Goal: Task Accomplishment & Management: Complete application form

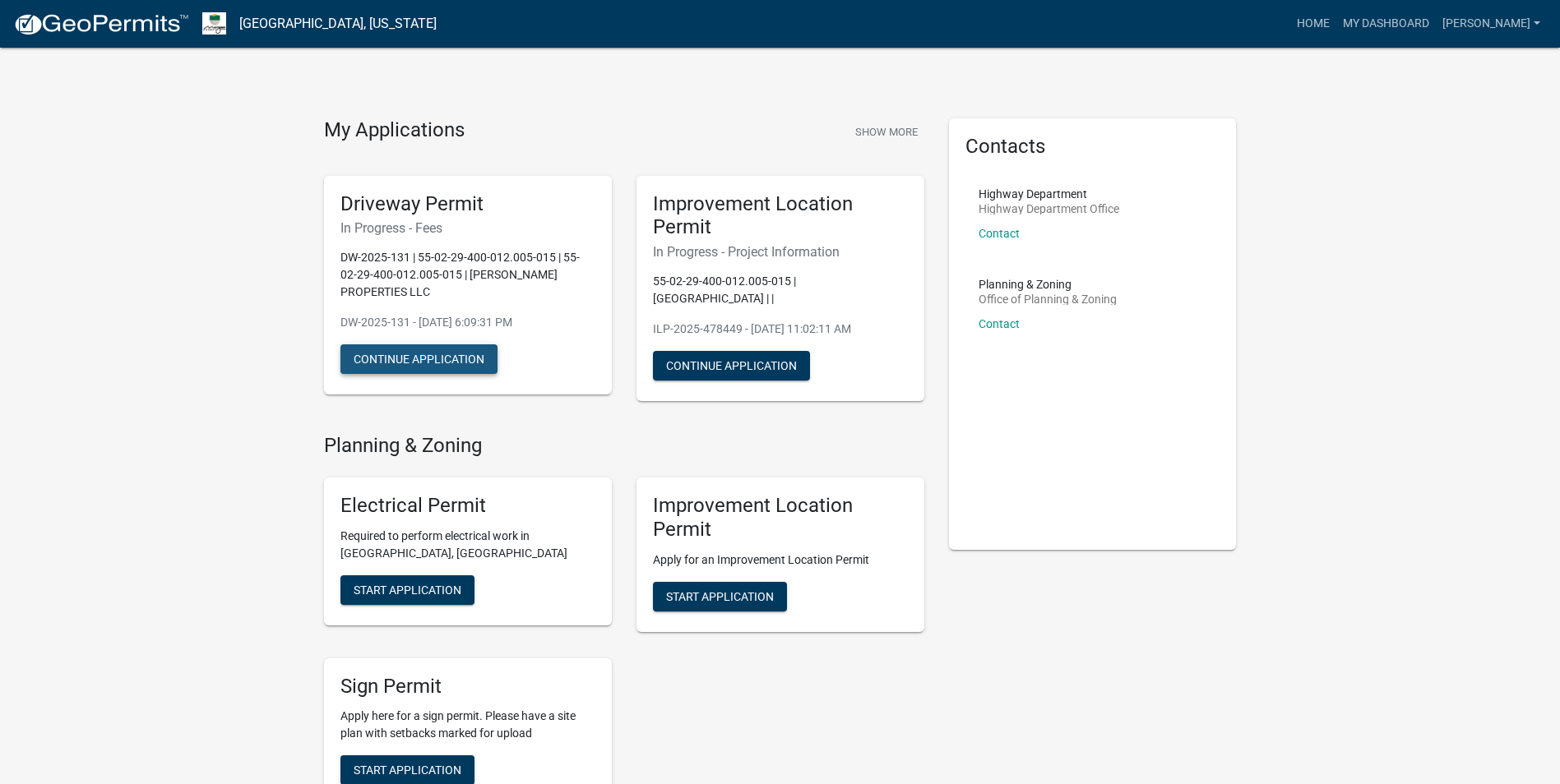
click at [438, 362] on button "Continue Application" at bounding box center [419, 359] width 157 height 29
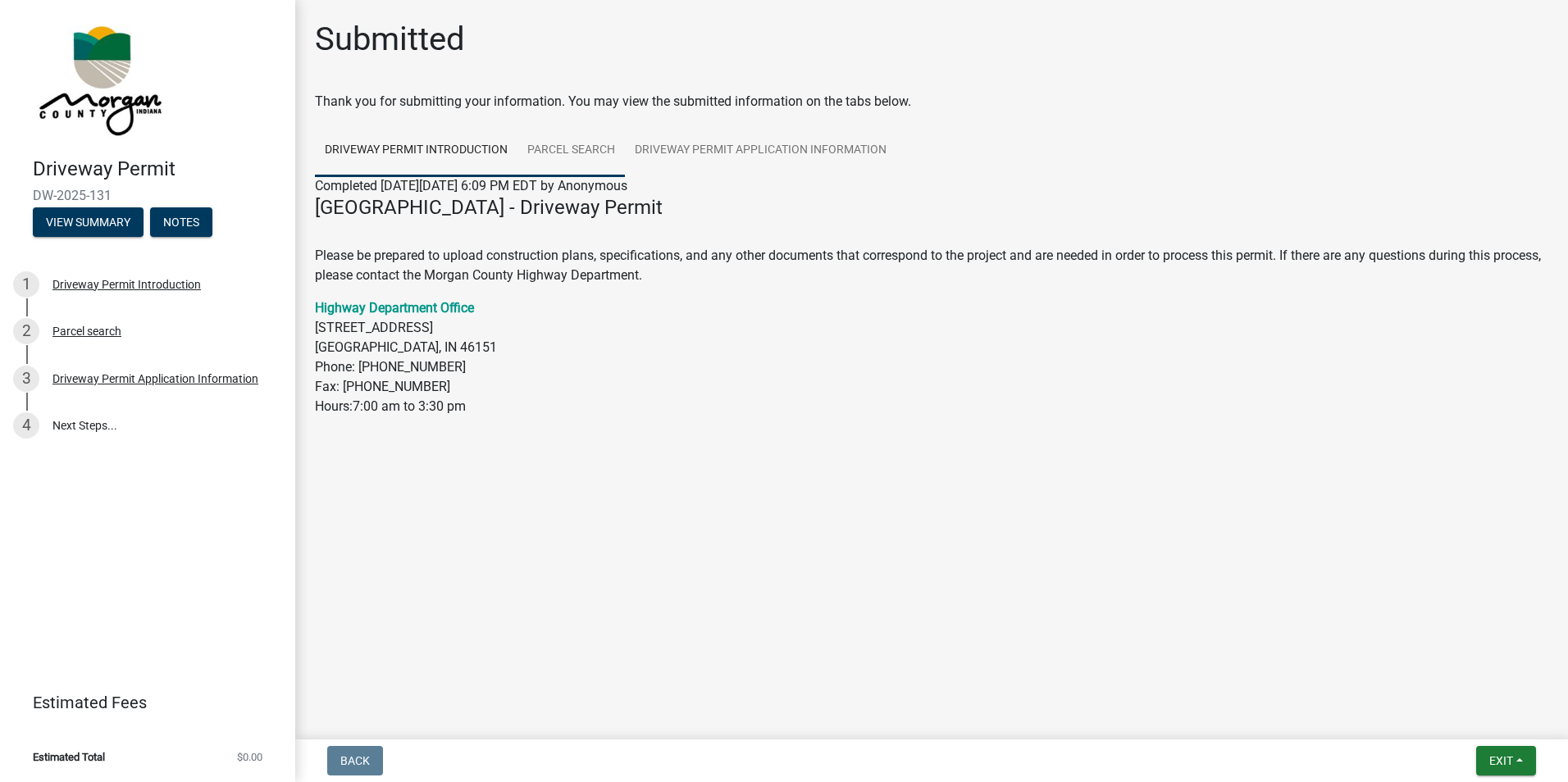
click at [551, 138] on link "Parcel search" at bounding box center [571, 151] width 107 height 53
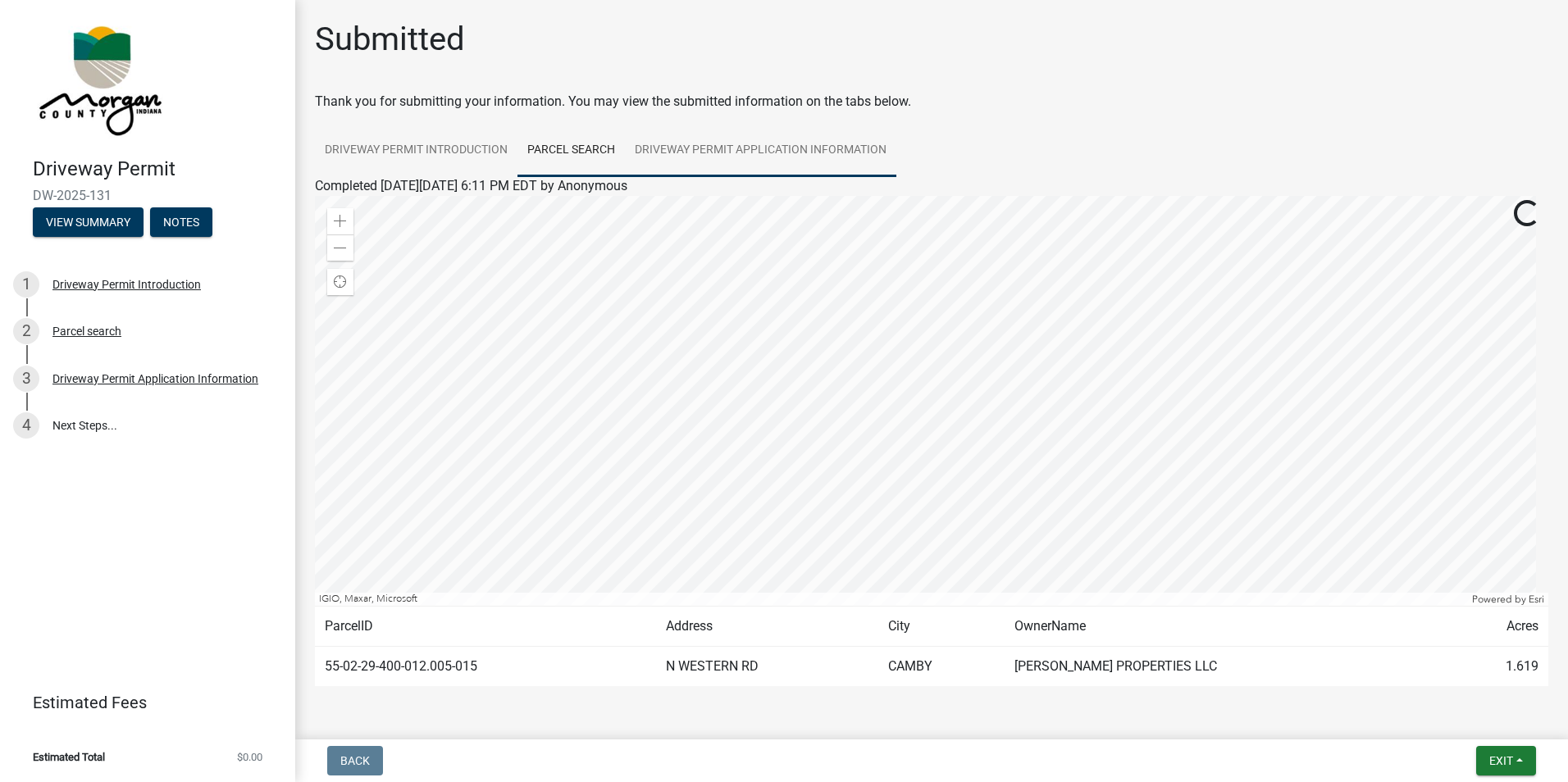
click at [711, 163] on link "Driveway Permit Application Information" at bounding box center [760, 151] width 272 height 53
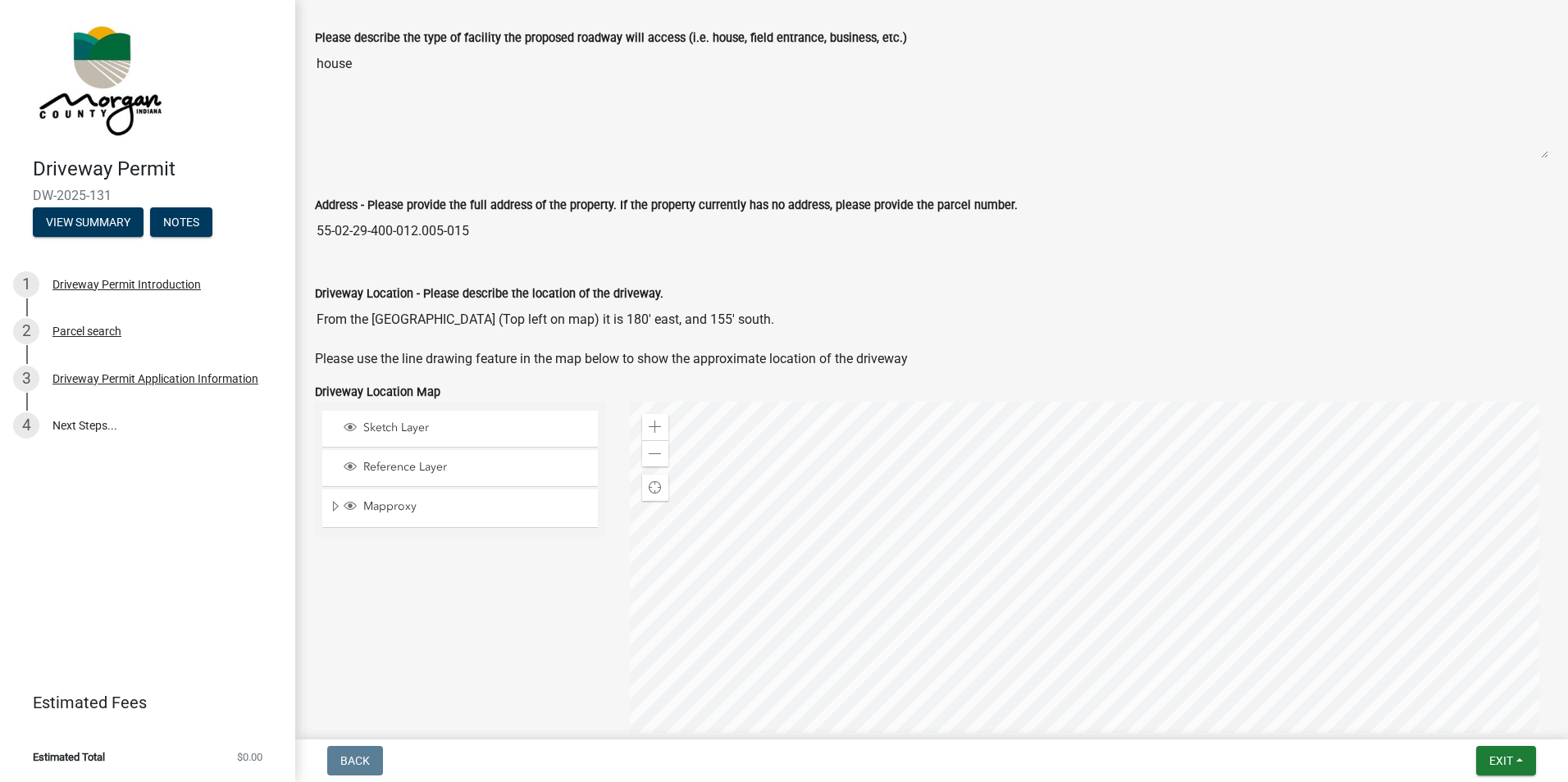
scroll to position [593, 0]
click at [66, 418] on link "4 Next Steps..." at bounding box center [148, 426] width 295 height 48
click at [83, 420] on link "4 Next Steps..." at bounding box center [148, 426] width 295 height 48
click at [126, 386] on div "3 Driveway Permit Application Information" at bounding box center [141, 379] width 256 height 26
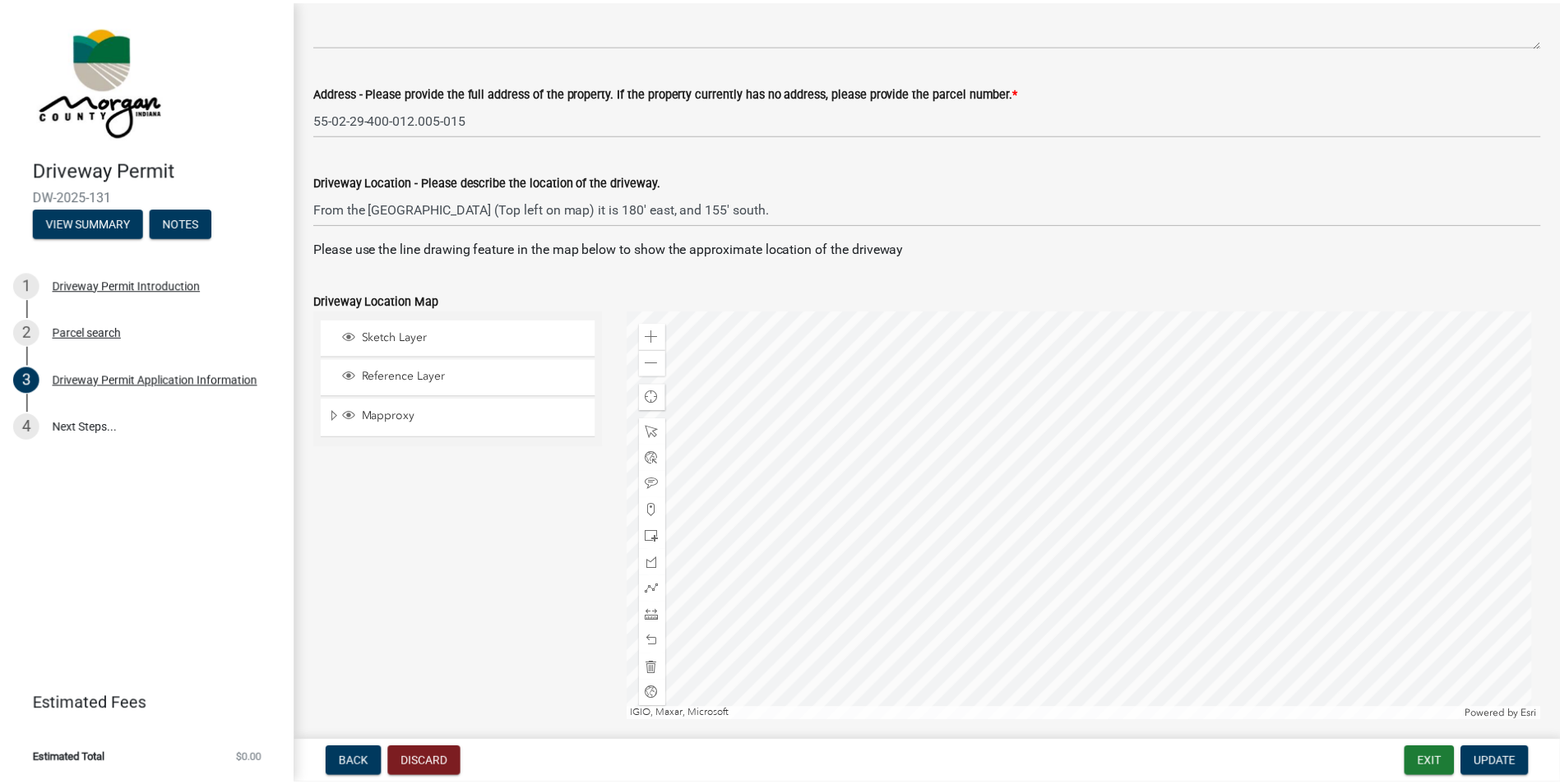
scroll to position [1151, 0]
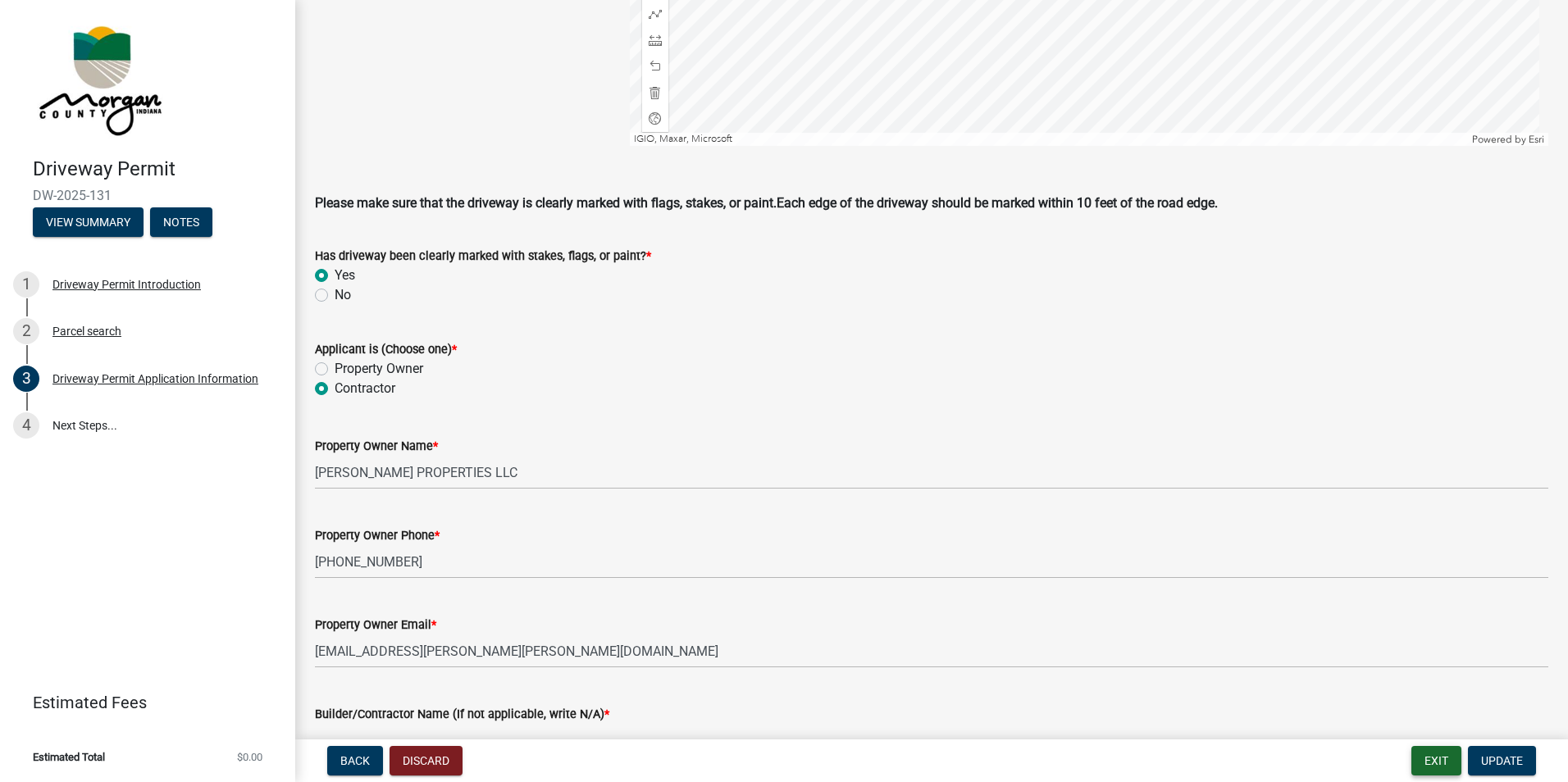
click at [1424, 759] on button "Exit" at bounding box center [1435, 760] width 50 height 29
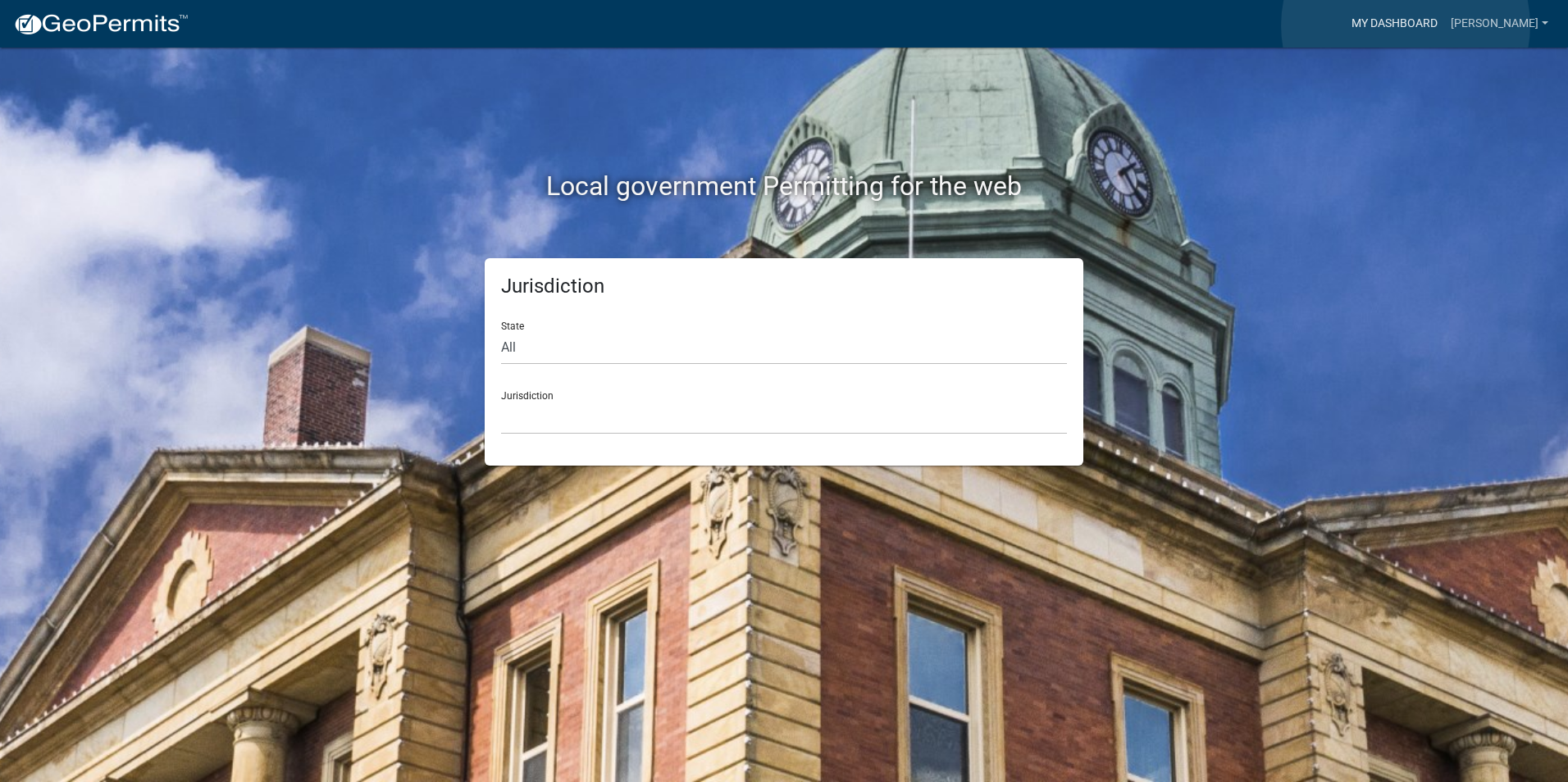
click at [1405, 25] on link "My Dashboard" at bounding box center [1395, 23] width 100 height 31
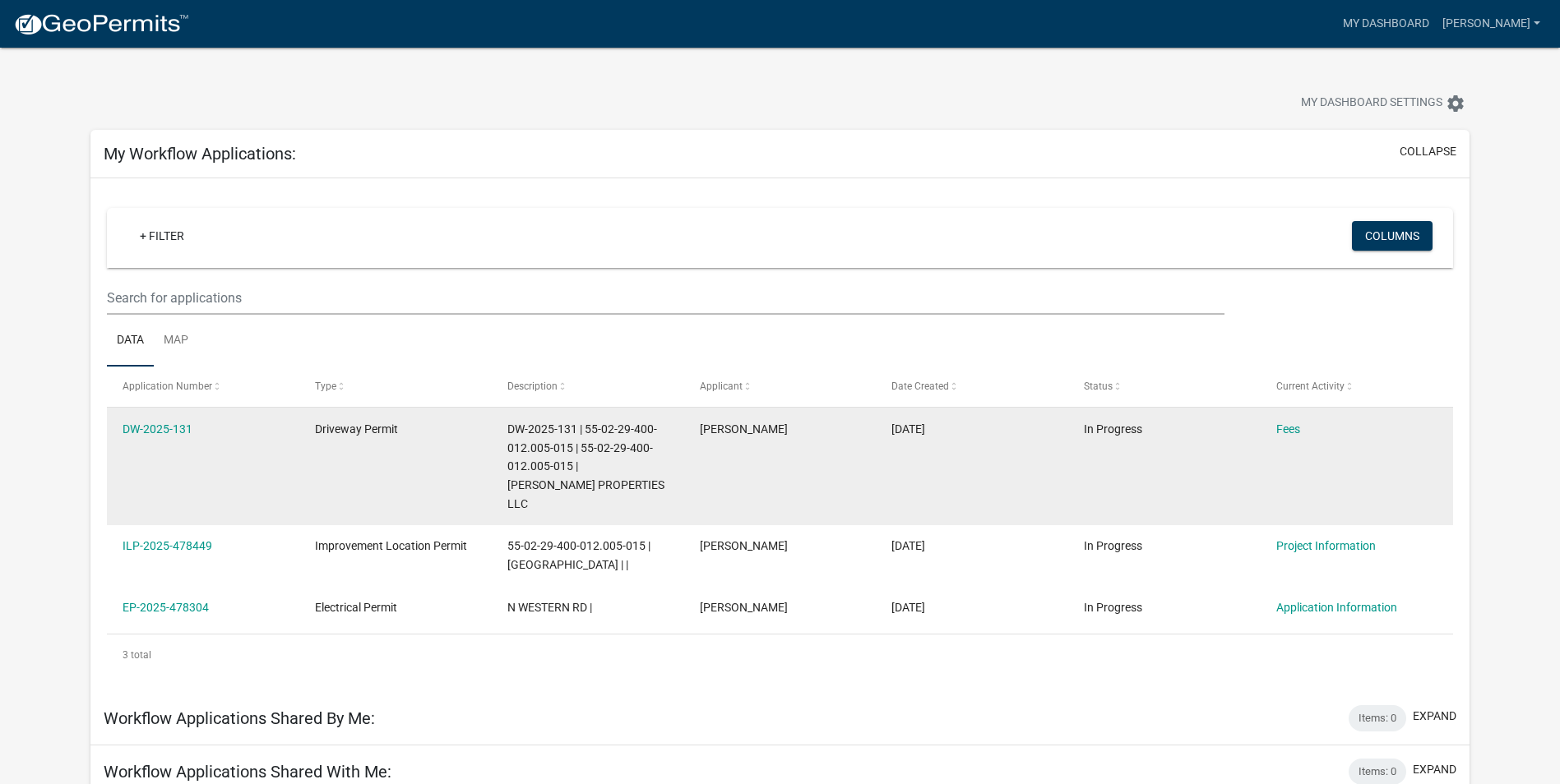
click at [353, 476] on datatable-body-cell "Driveway Permit" at bounding box center [396, 466] width 192 height 118
click at [380, 454] on datatable-body-cell "Driveway Permit" at bounding box center [396, 466] width 192 height 118
drag, startPoint x: 380, startPoint y: 454, endPoint x: 352, endPoint y: 460, distance: 28.6
click at [352, 460] on datatable-body-cell "Driveway Permit" at bounding box center [396, 466] width 192 height 118
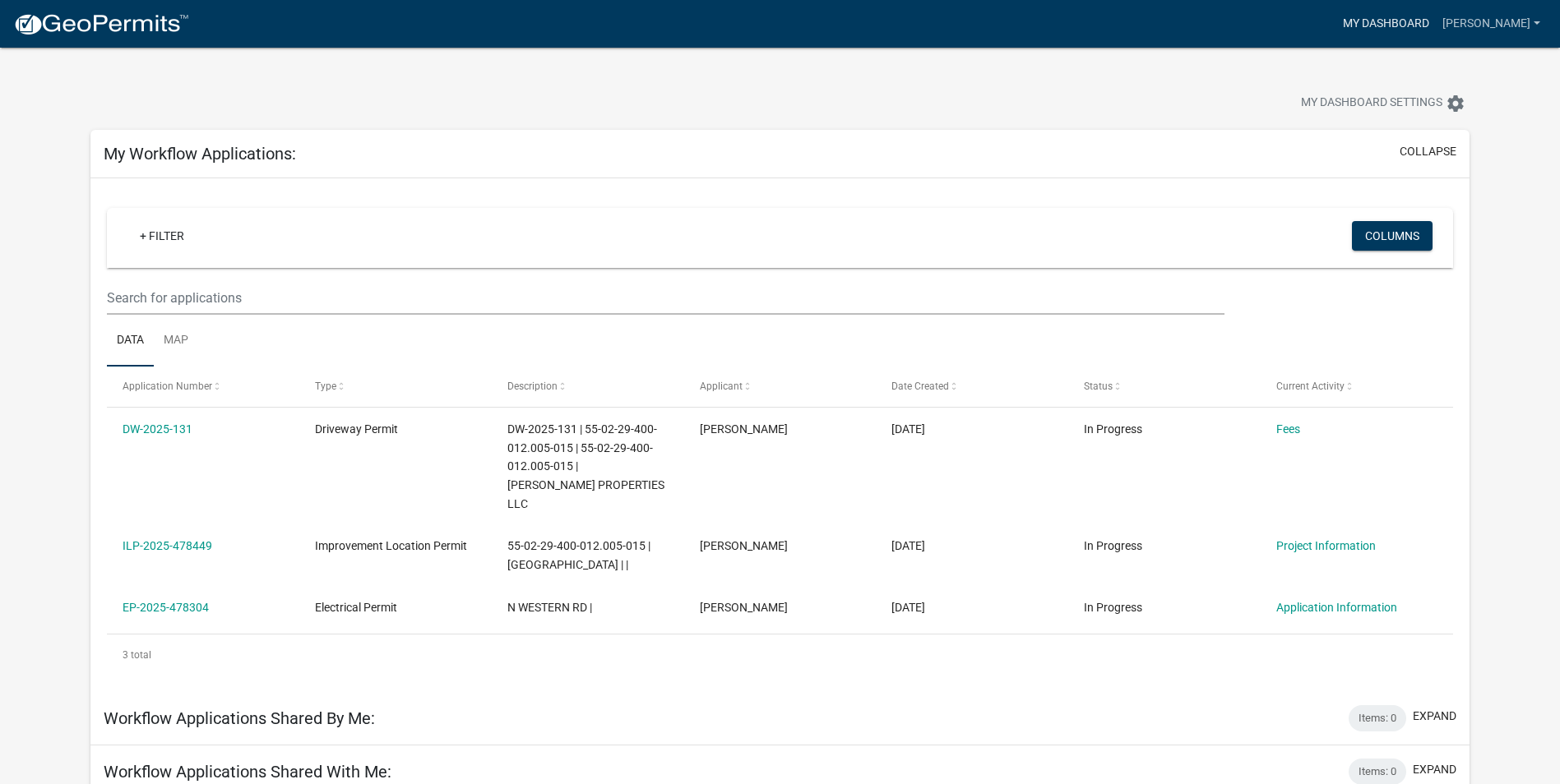
click at [1412, 17] on link "My Dashboard" at bounding box center [1387, 24] width 100 height 31
click at [1524, 21] on link "[PERSON_NAME]" at bounding box center [1491, 24] width 111 height 31
click at [1497, 52] on link "Account" at bounding box center [1481, 68] width 132 height 40
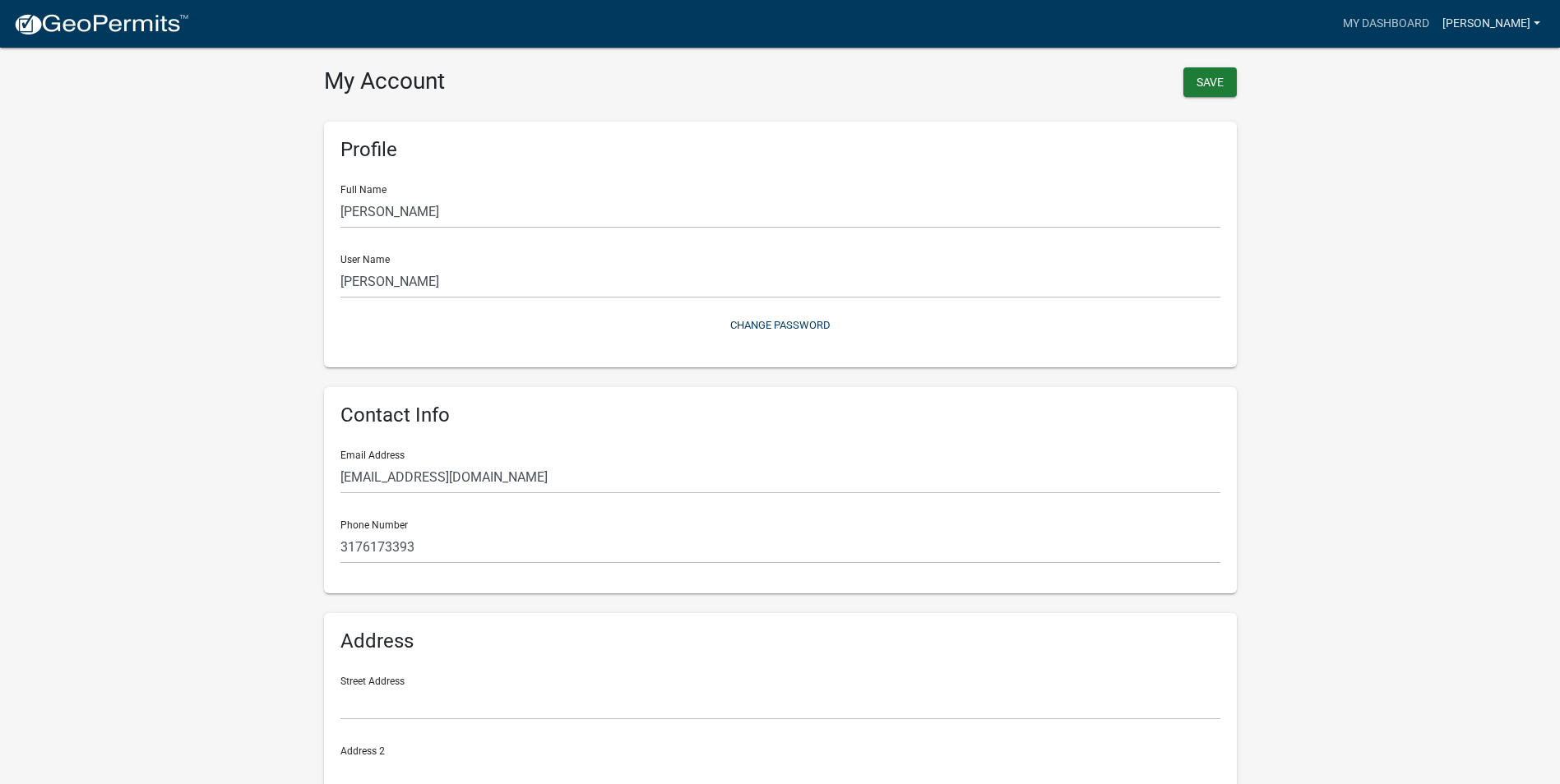
click at [1539, 23] on link "[PERSON_NAME]" at bounding box center [1491, 24] width 111 height 31
click at [1384, 21] on link "My Dashboard" at bounding box center [1387, 24] width 100 height 31
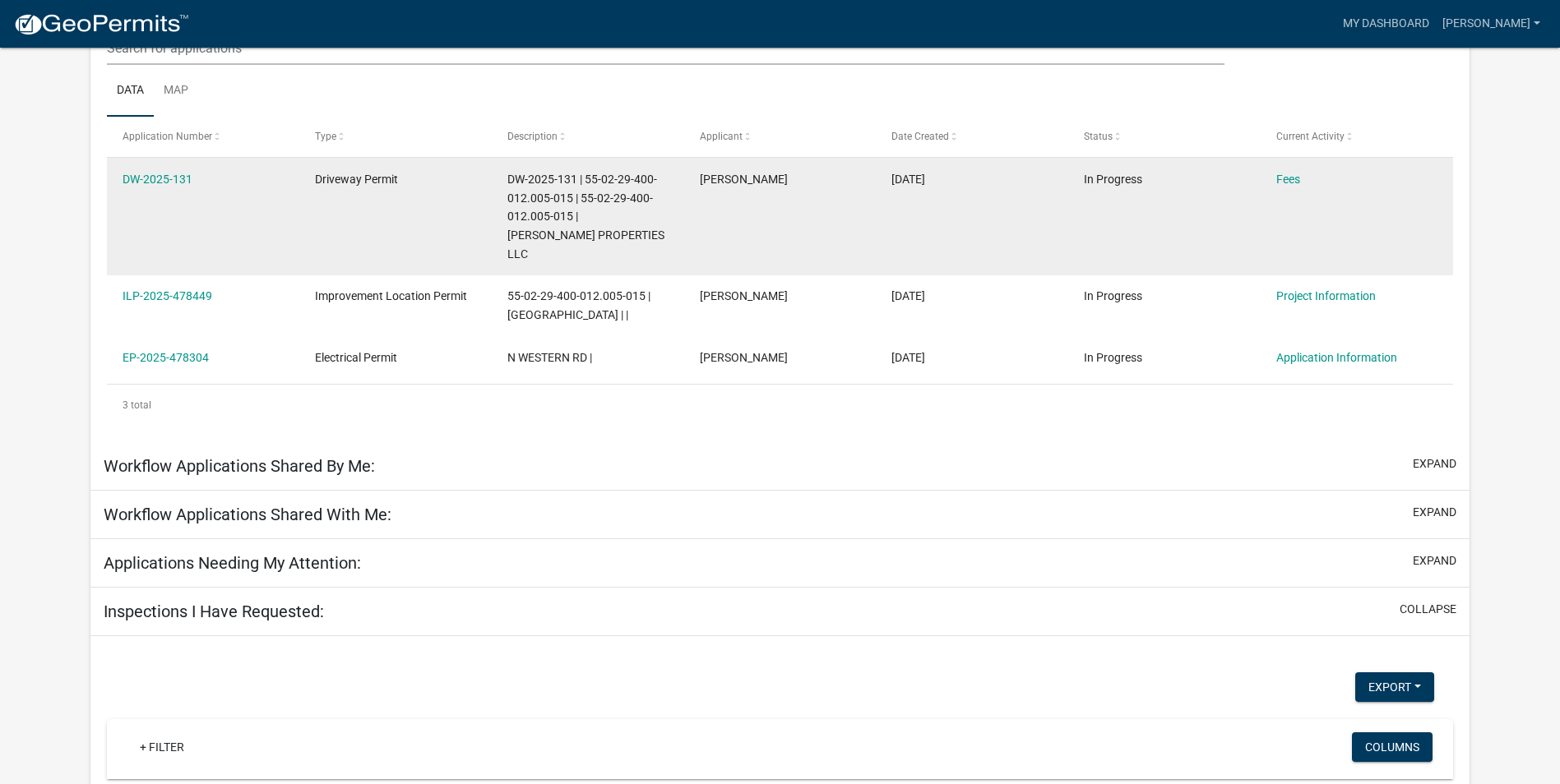
scroll to position [164, 0]
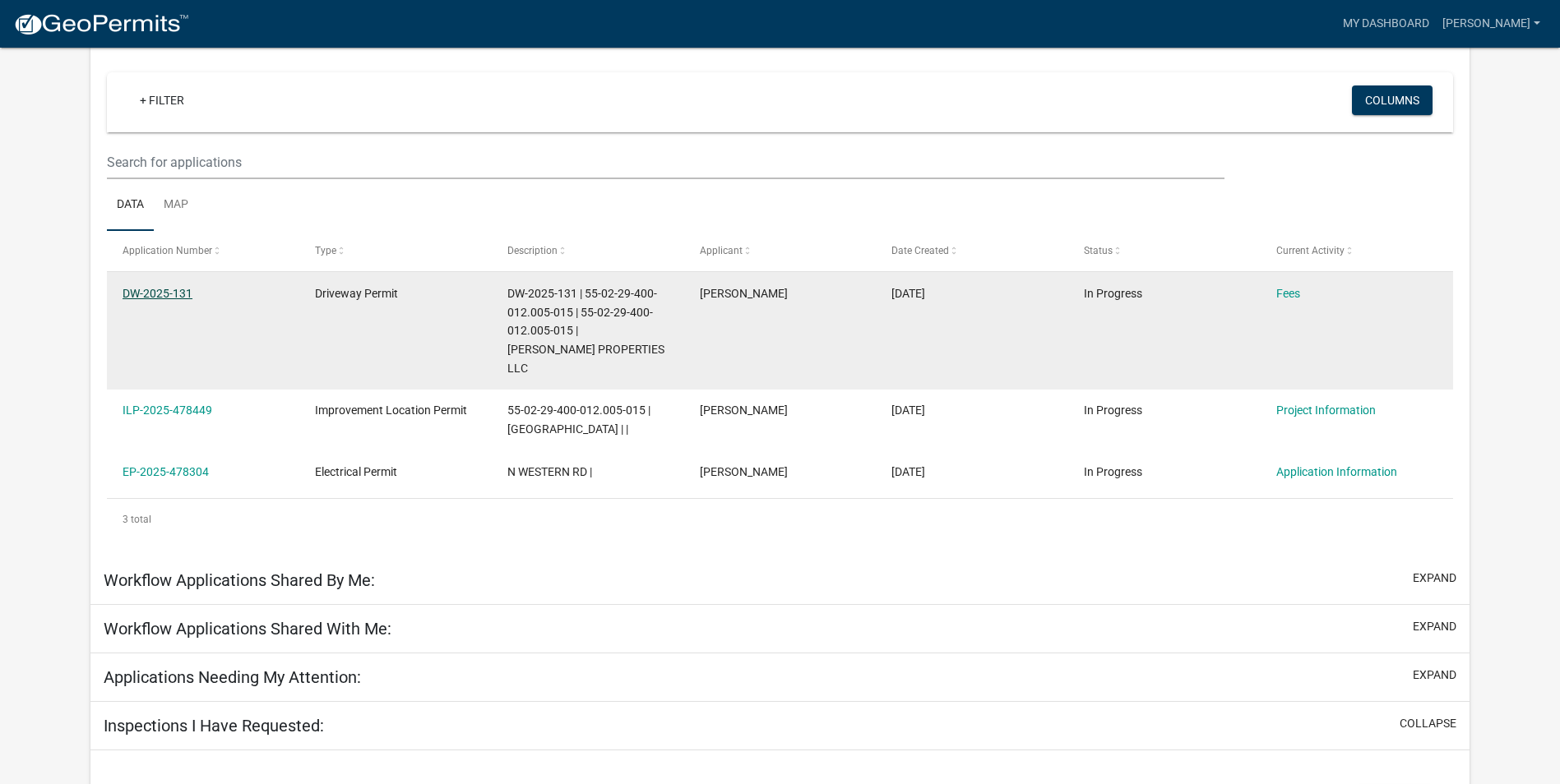
click at [132, 289] on link "DW-2025-131" at bounding box center [157, 293] width 70 height 13
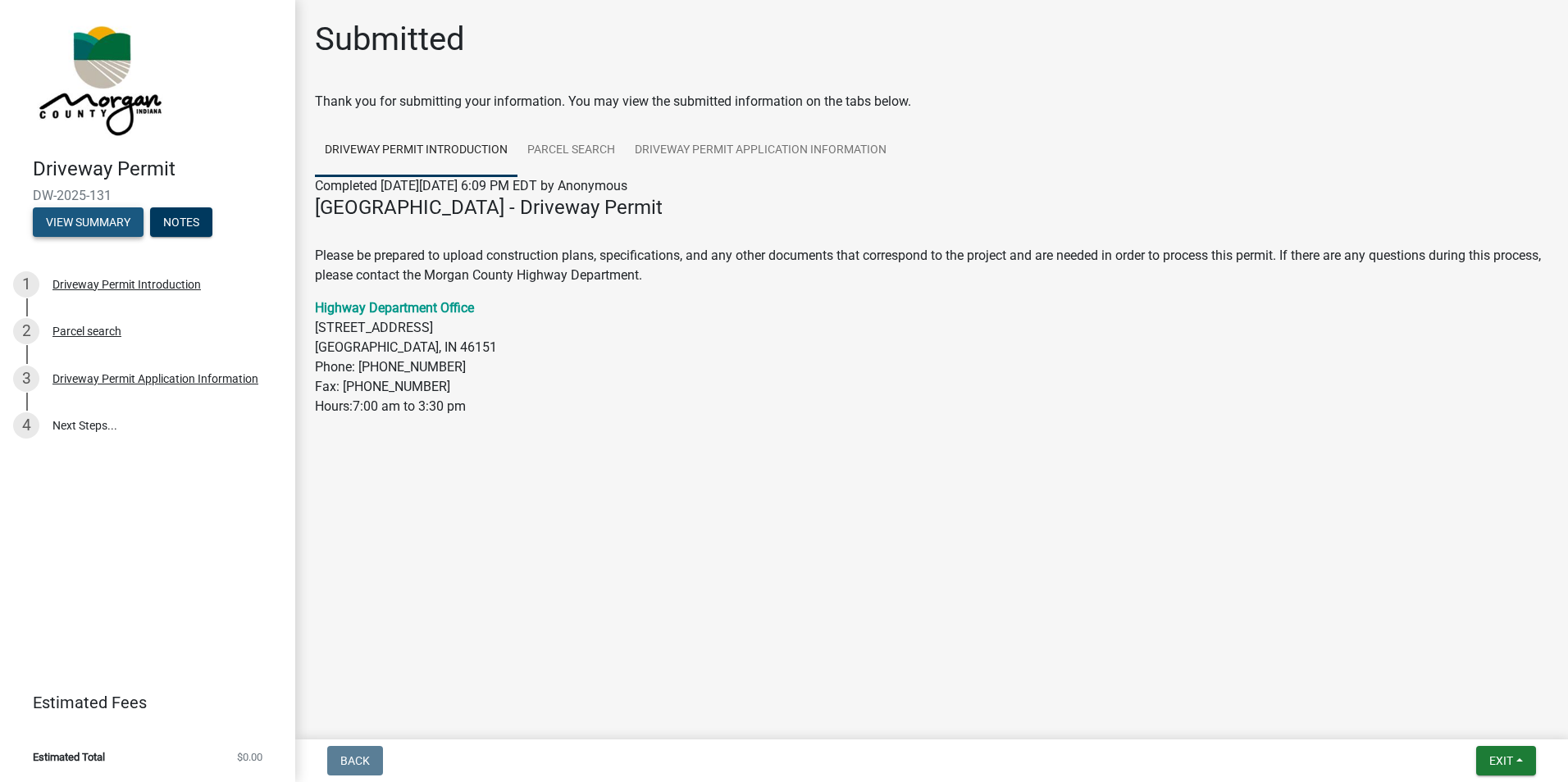
click at [104, 227] on button "View Summary" at bounding box center [88, 222] width 111 height 29
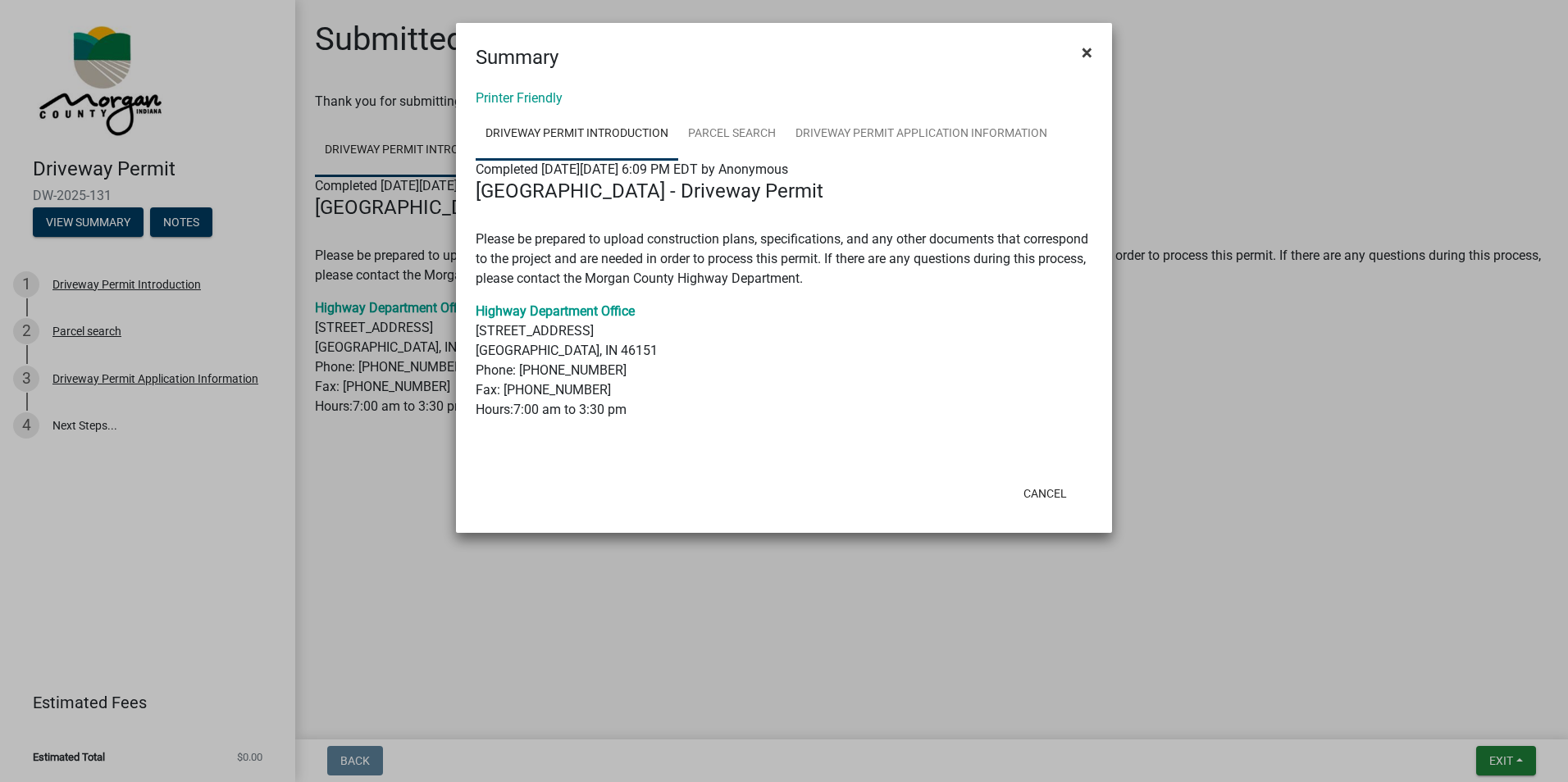
click at [1086, 50] on span "×" at bounding box center [1087, 53] width 10 height 23
